Goal: Task Accomplishment & Management: Manage account settings

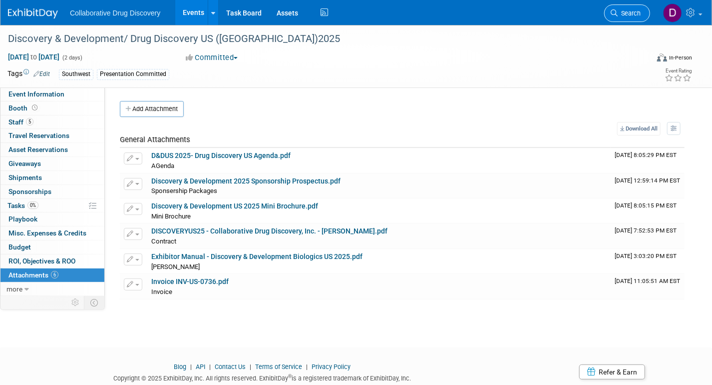
click at [618, 7] on link "Search" at bounding box center [628, 12] width 46 height 17
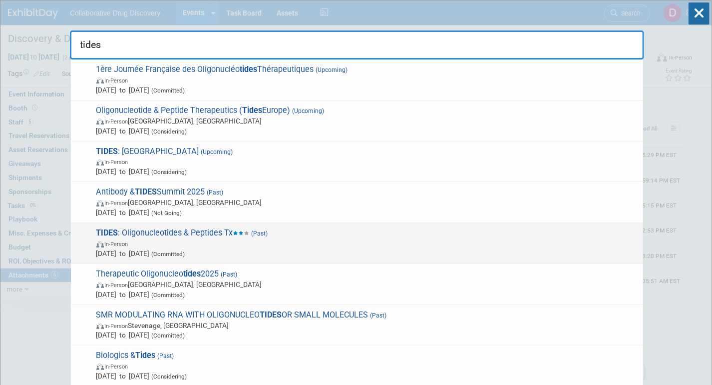
type input "tides"
click at [235, 240] on span "In-Person" at bounding box center [367, 243] width 542 height 10
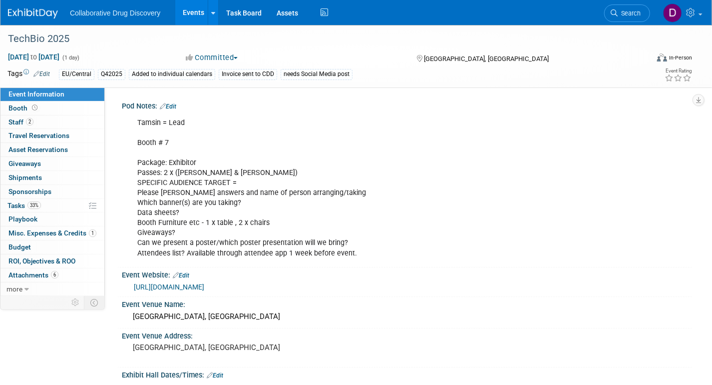
click at [204, 286] on link "[URL][DOMAIN_NAME]" at bounding box center [169, 287] width 70 height 8
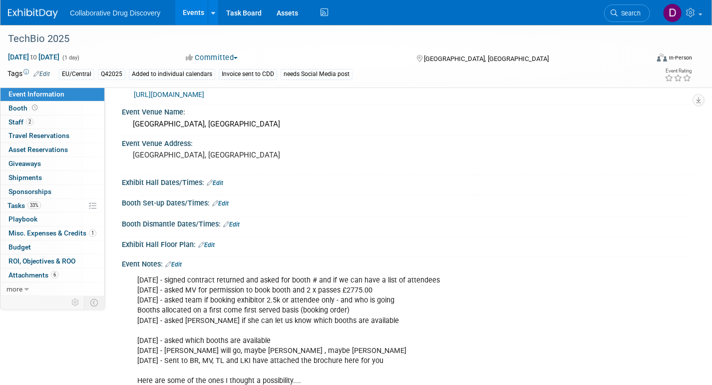
scroll to position [379, 0]
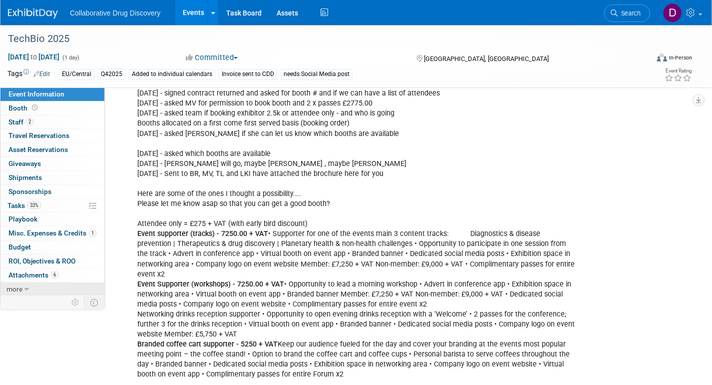
click at [58, 286] on link "more" at bounding box center [52, 288] width 104 height 13
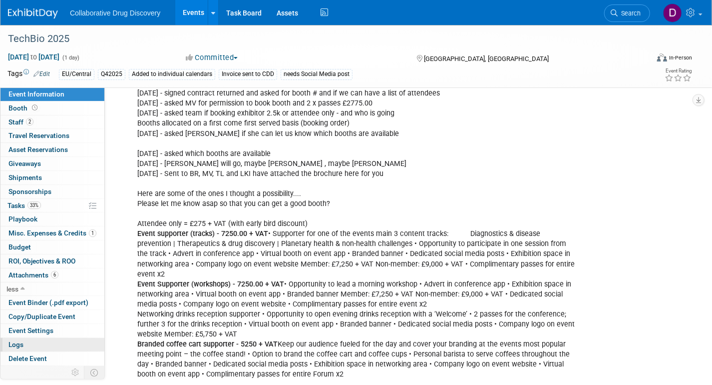
click at [25, 346] on link "Logs" at bounding box center [52, 344] width 104 height 13
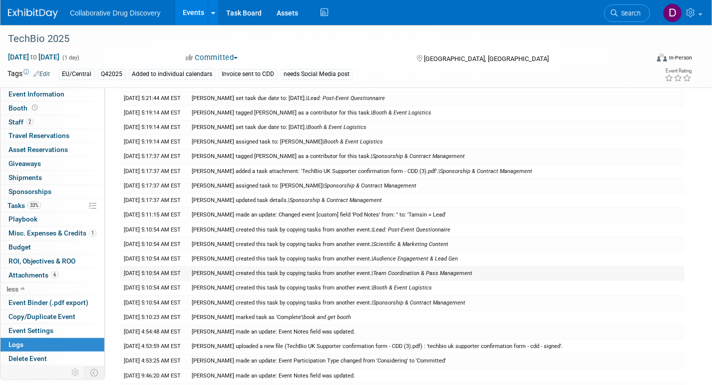
scroll to position [285, 0]
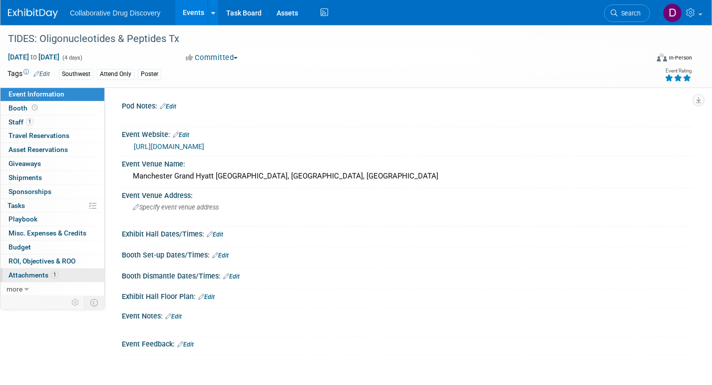
click at [44, 271] on span "Attachments 1" at bounding box center [33, 275] width 50 height 8
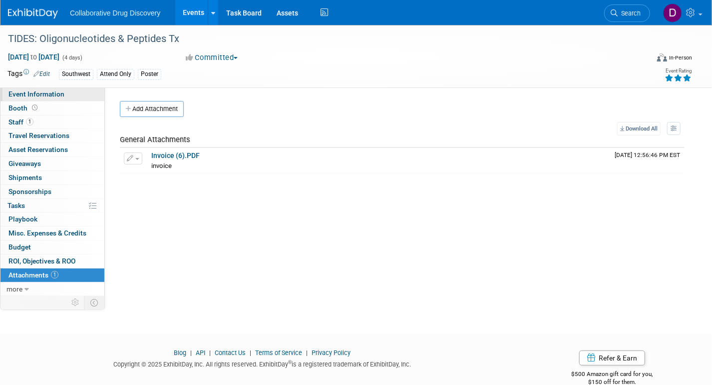
click at [32, 95] on span "Event Information" at bounding box center [36, 94] width 56 height 8
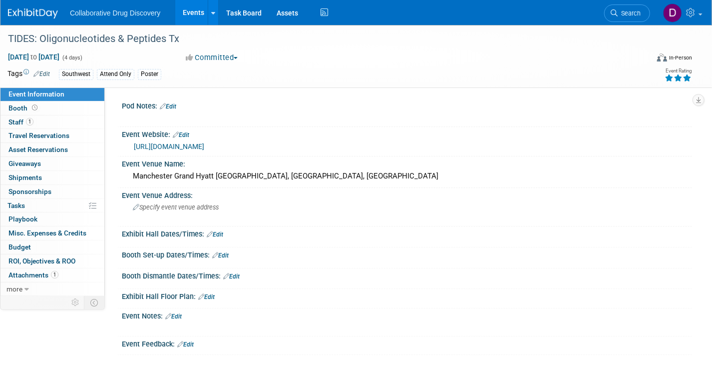
scroll to position [76, 0]
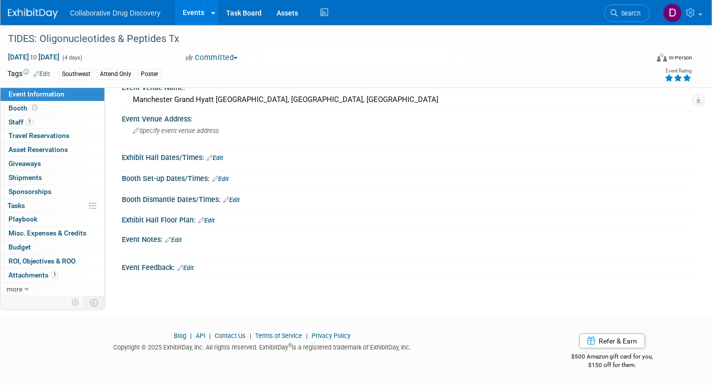
click at [173, 239] on link "Edit" at bounding box center [173, 239] width 16 height 7
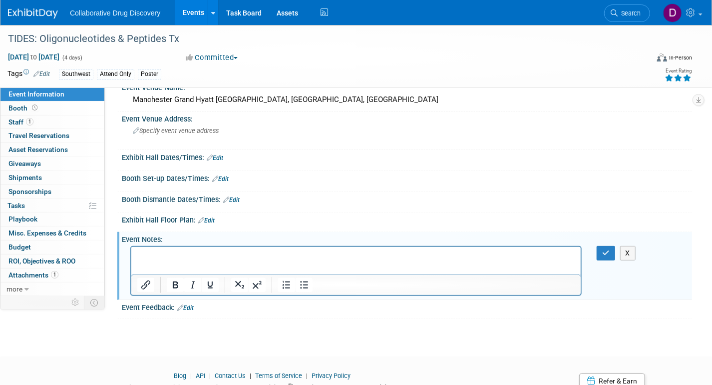
scroll to position [88, 0]
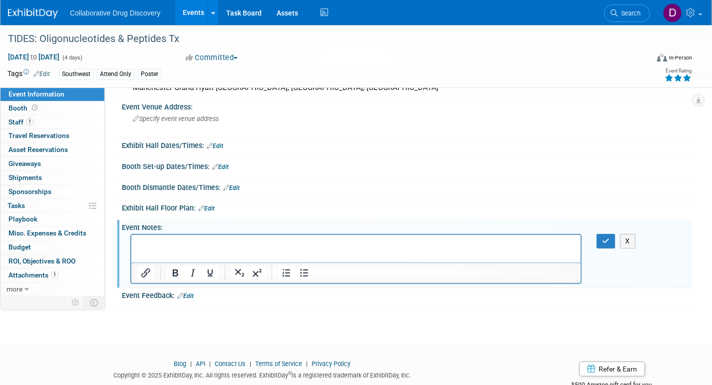
click at [15, 13] on img at bounding box center [33, 13] width 50 height 10
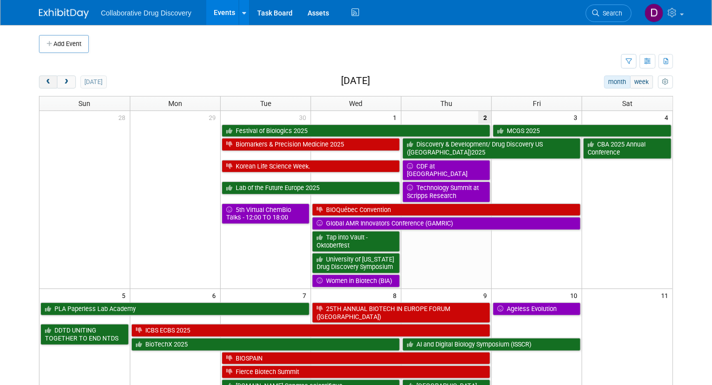
click at [46, 81] on span "prev" at bounding box center [47, 82] width 7 height 6
click at [46, 80] on span "prev" at bounding box center [47, 82] width 7 height 6
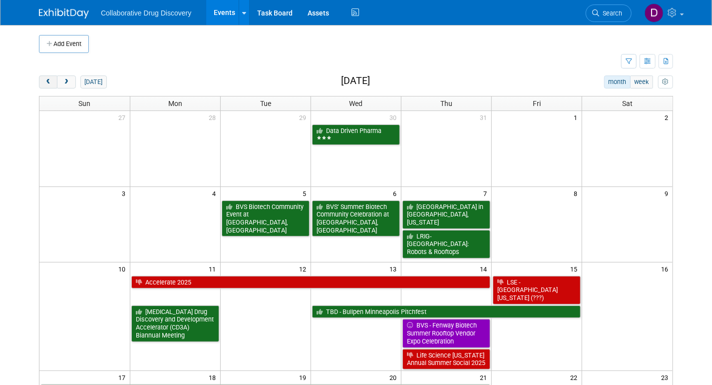
click at [46, 80] on span "prev" at bounding box center [47, 82] width 7 height 6
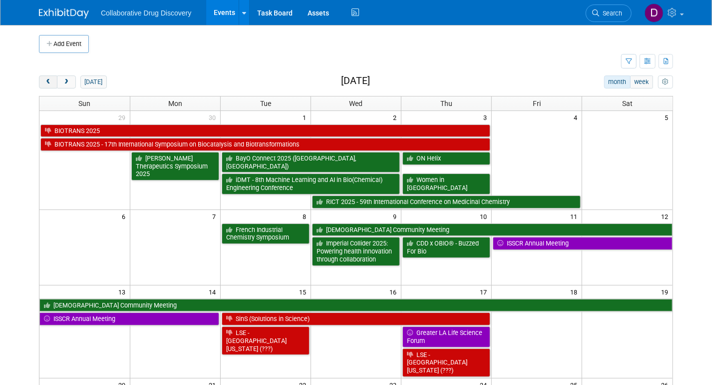
click at [46, 80] on span "prev" at bounding box center [47, 82] width 7 height 6
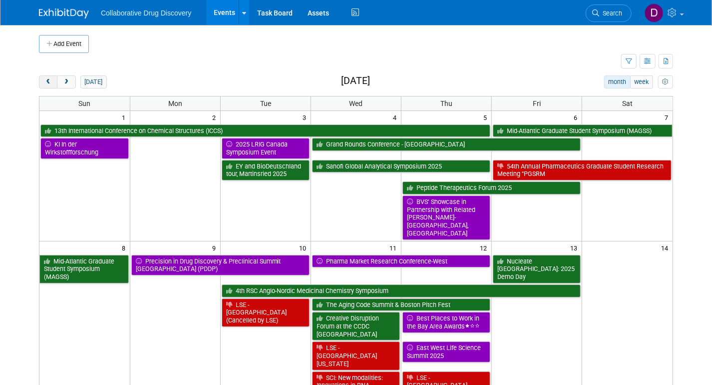
click at [46, 80] on span "prev" at bounding box center [47, 82] width 7 height 6
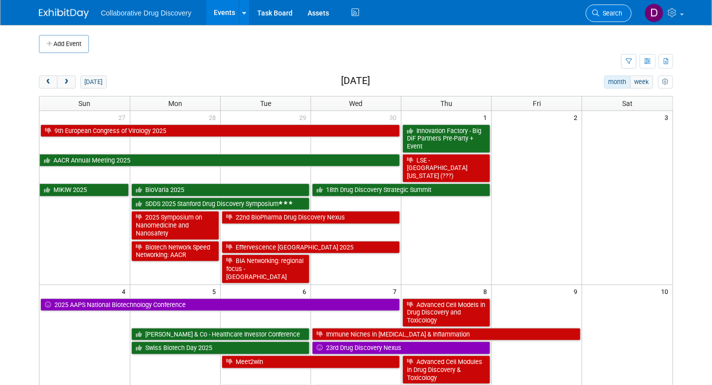
click at [616, 4] on link "Search" at bounding box center [609, 12] width 46 height 17
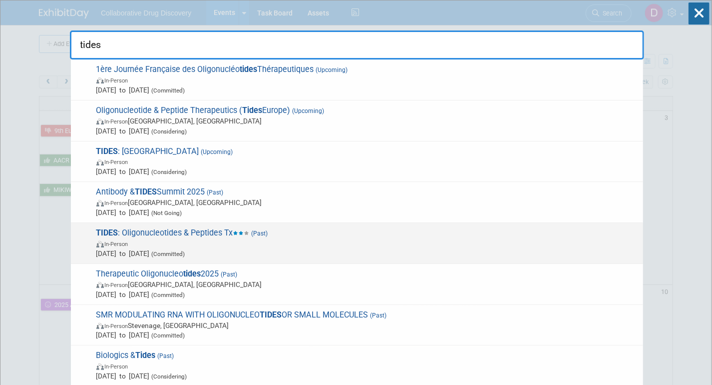
type input "tides"
click at [223, 242] on span "In-Person" at bounding box center [367, 243] width 542 height 10
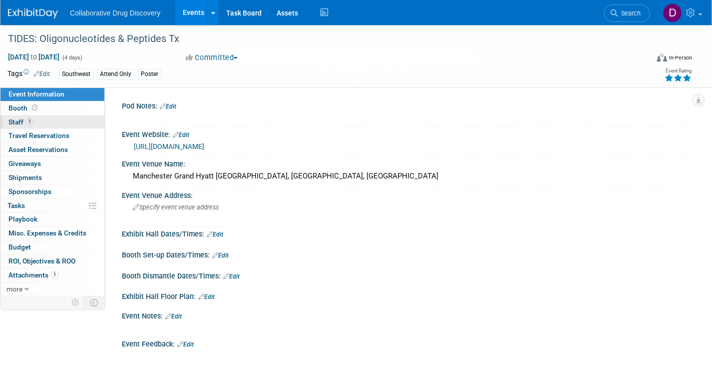
click at [49, 118] on link "1 Staff 1" at bounding box center [52, 121] width 104 height 13
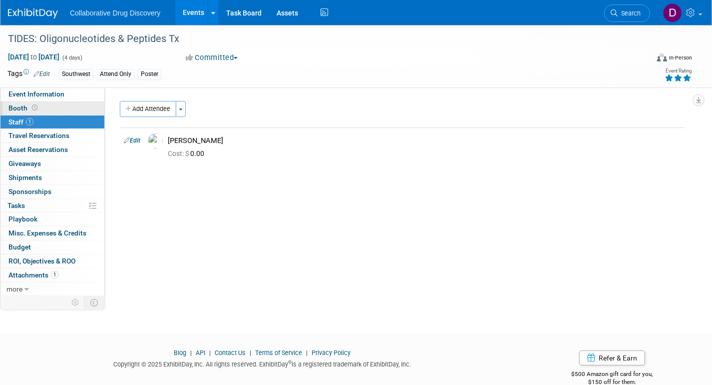
click at [48, 108] on link "Booth" at bounding box center [52, 107] width 104 height 13
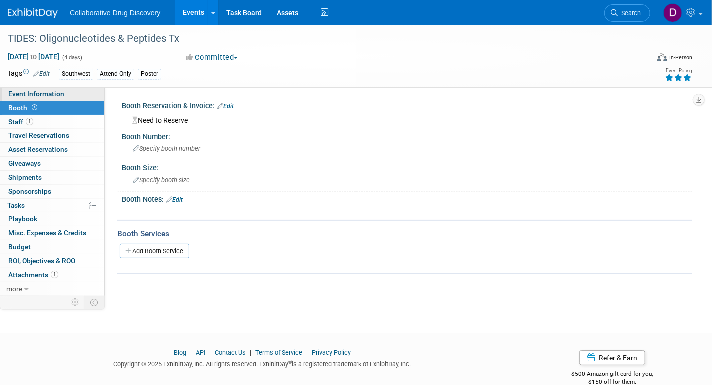
click at [46, 97] on span "Event Information" at bounding box center [36, 94] width 56 height 8
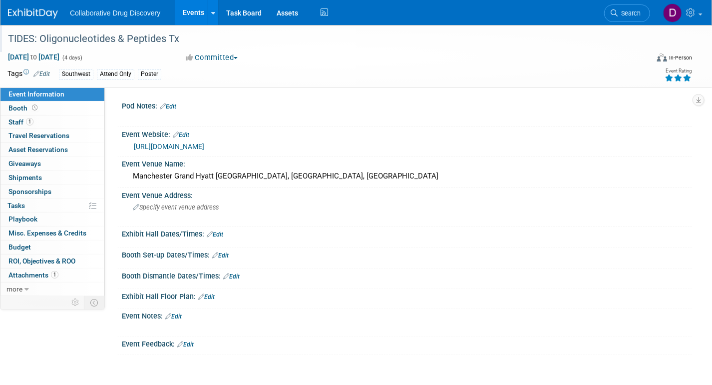
click at [77, 39] on div "TIDES: Oligonucleotides & Peptides Tx" at bounding box center [318, 39] width 629 height 18
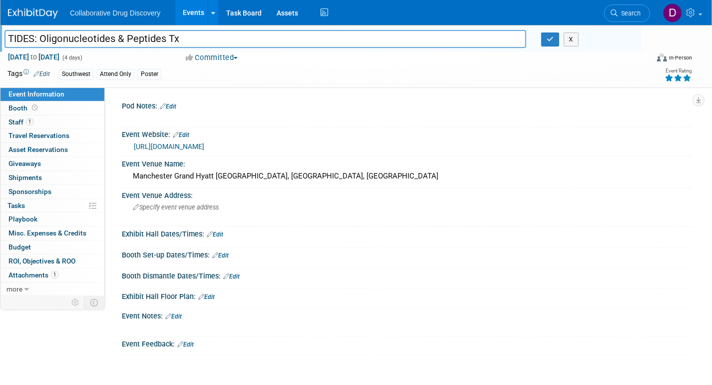
click at [77, 39] on input "TIDES: Oligonucleotides & Peptides Tx" at bounding box center [265, 38] width 522 height 17
click at [9, 5] on link at bounding box center [39, 8] width 62 height 8
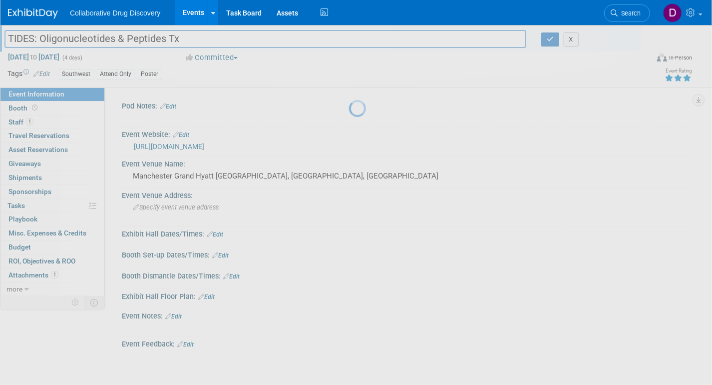
click at [10, 8] on link at bounding box center [39, 8] width 62 height 8
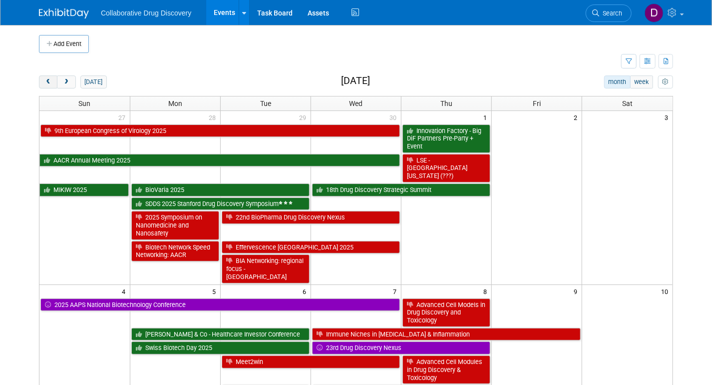
click at [41, 82] on button "prev" at bounding box center [48, 81] width 18 height 13
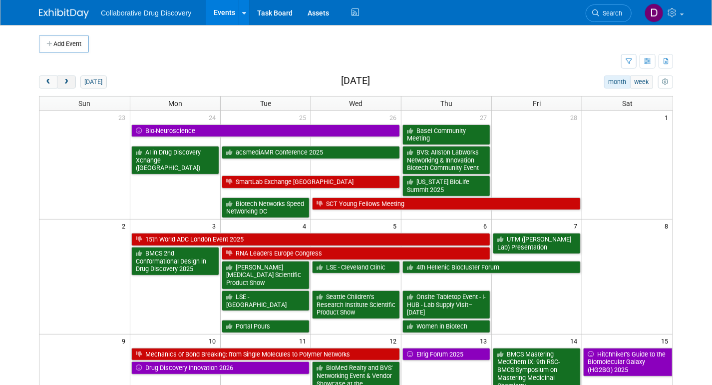
click at [60, 81] on button "next" at bounding box center [66, 81] width 18 height 13
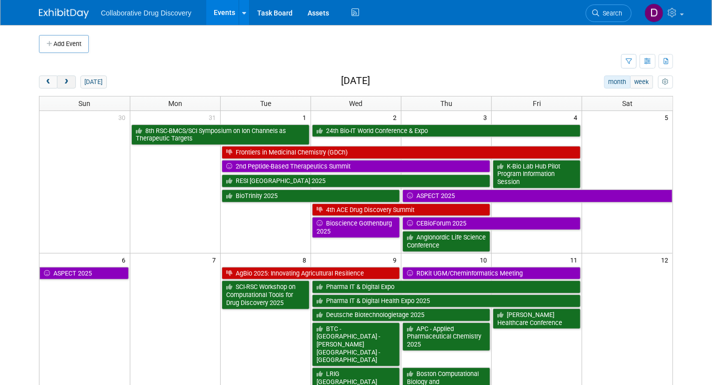
click at [61, 81] on button "next" at bounding box center [66, 81] width 18 height 13
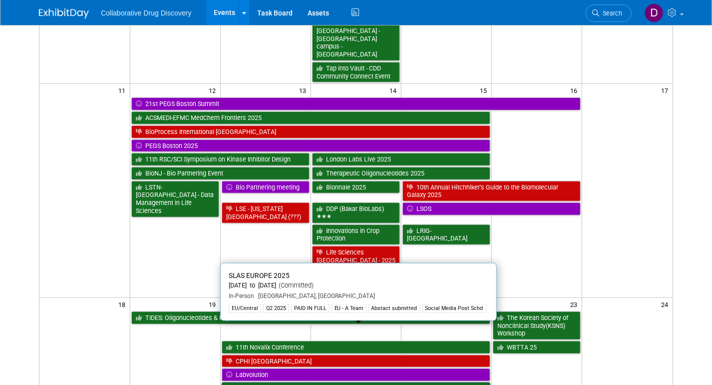
scroll to position [552, 0]
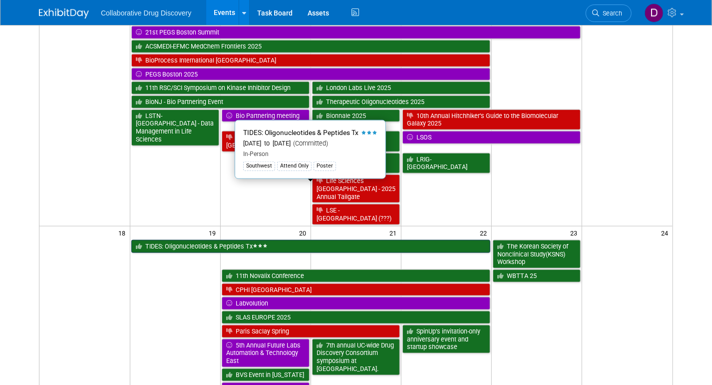
click at [180, 240] on link "TIDES: Oligonucleotides & Peptides Tx" at bounding box center [311, 246] width 360 height 13
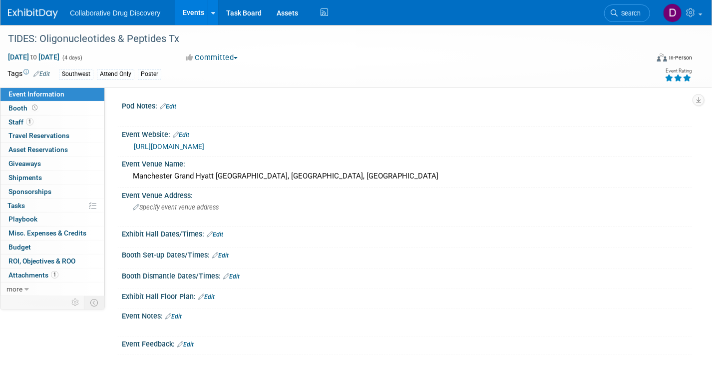
scroll to position [76, 0]
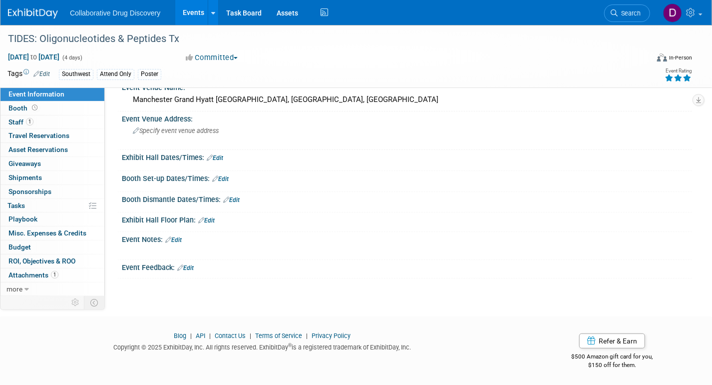
click at [178, 238] on link "Edit" at bounding box center [173, 239] width 16 height 7
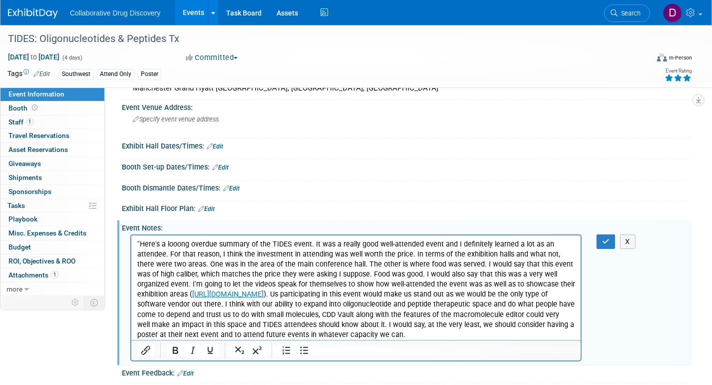
scroll to position [94, 0]
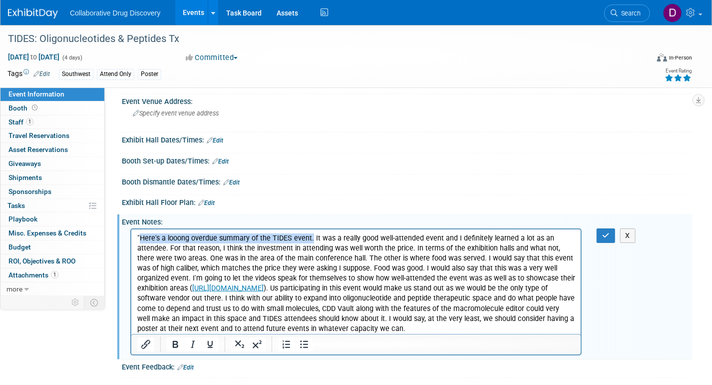
drag, startPoint x: 310, startPoint y: 238, endPoint x: 140, endPoint y: 235, distance: 169.9
click at [140, 235] on p ""Here's a looong overdue summary of the TIDES event. It was a really good well-…" at bounding box center [356, 283] width 438 height 100
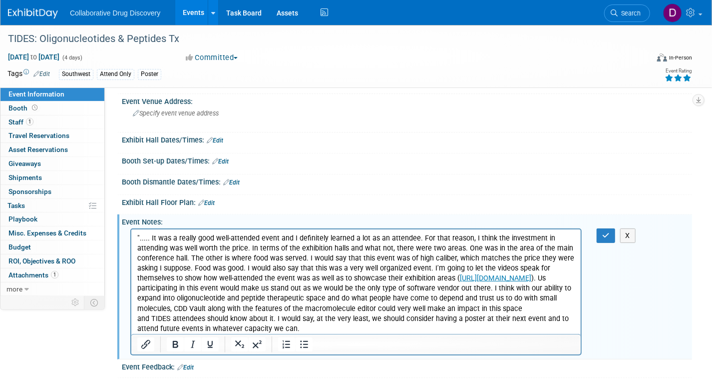
click at [548, 330] on p ""..... It was a really good well-attended event and I definitely learned a lot …" at bounding box center [356, 283] width 438 height 100
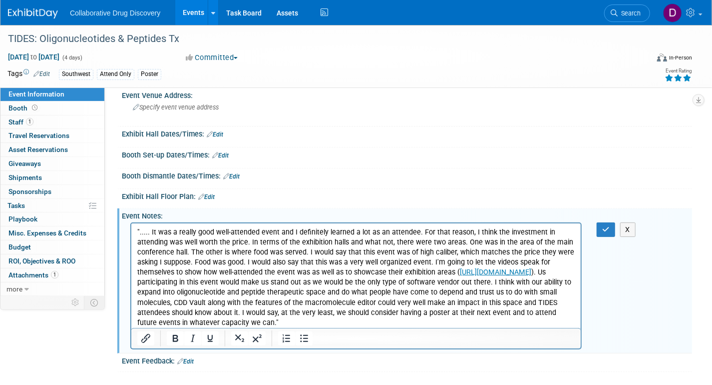
scroll to position [105, 0]
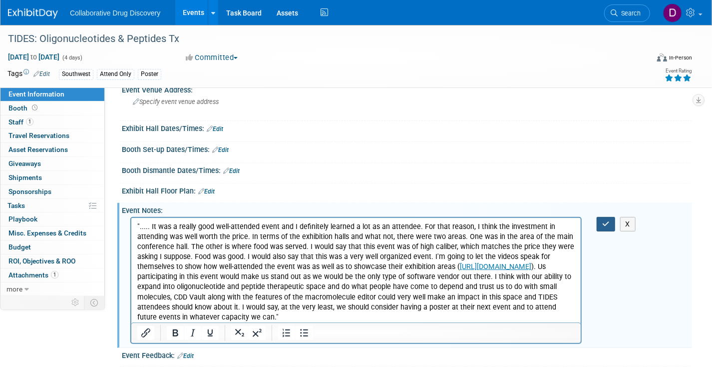
click at [598, 225] on button "button" at bounding box center [606, 224] width 18 height 14
